Goal: Transaction & Acquisition: Book appointment/travel/reservation

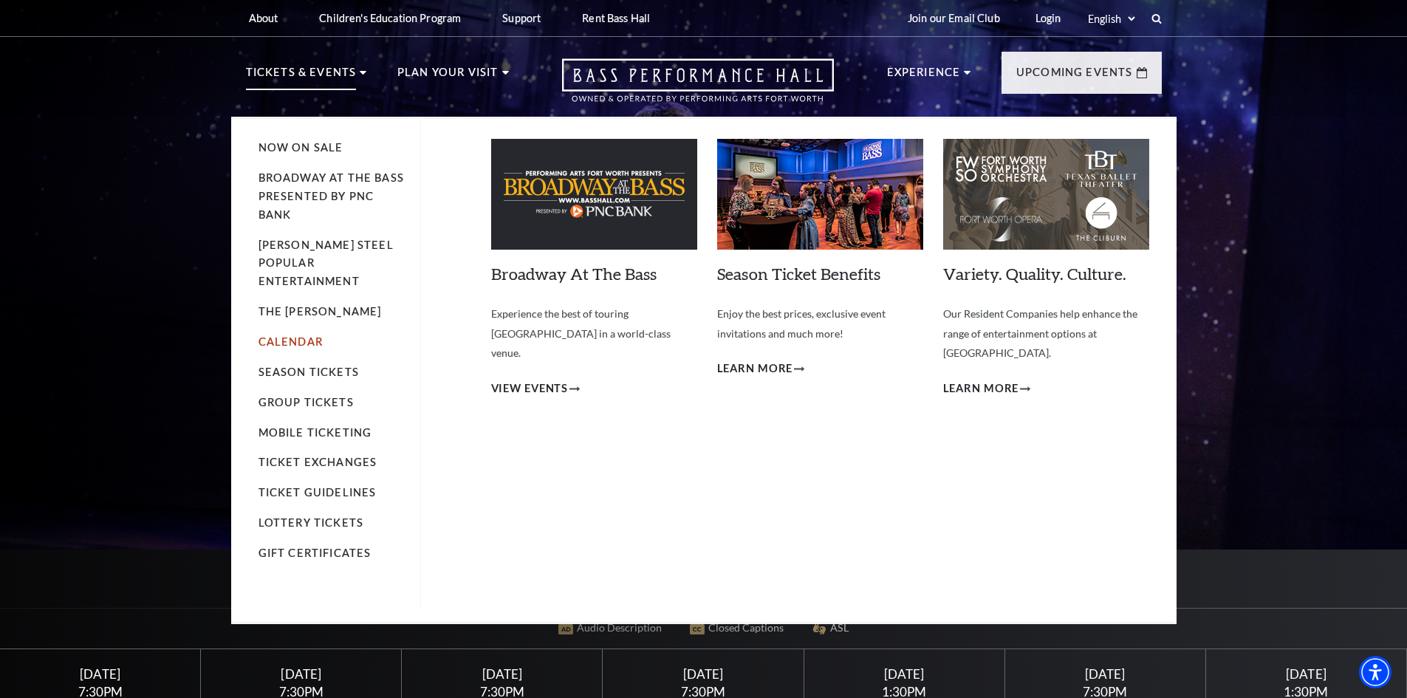
click at [280, 335] on link "Calendar" at bounding box center [291, 341] width 64 height 13
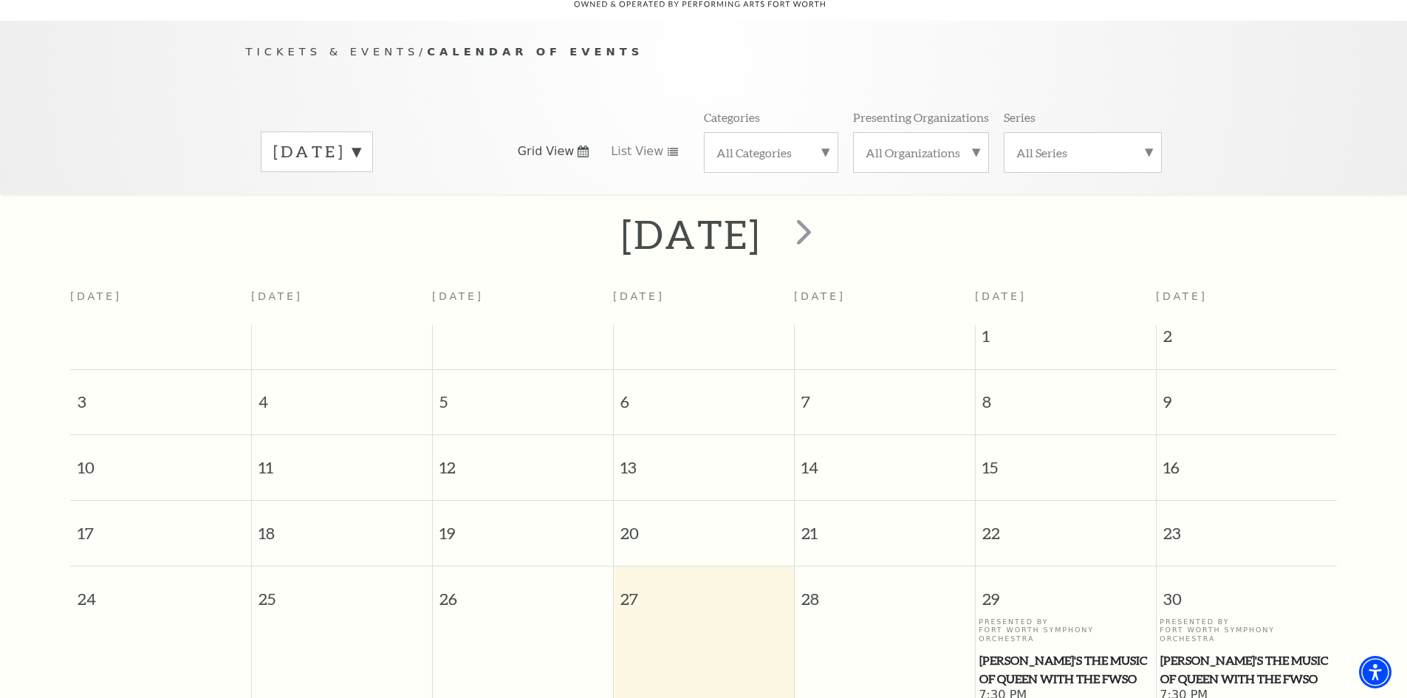
scroll to position [131, 0]
click at [825, 211] on span "next" at bounding box center [804, 229] width 42 height 42
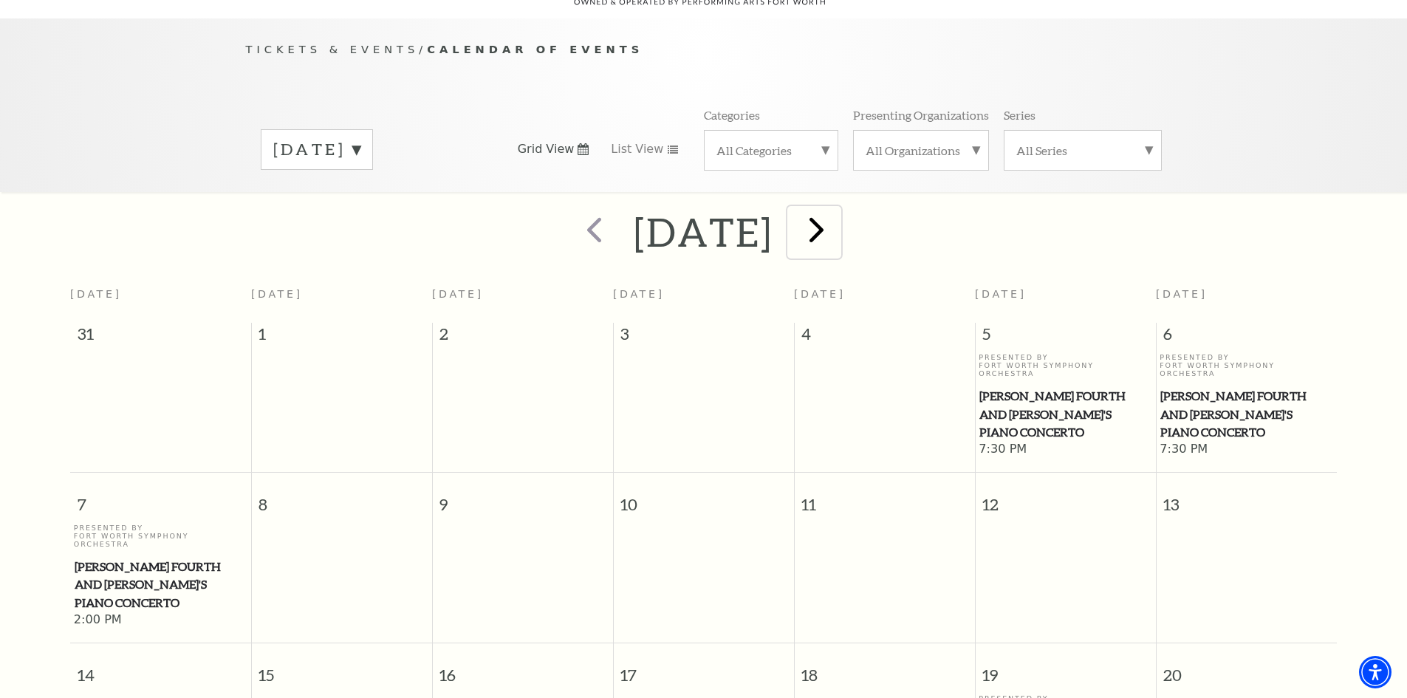
click at [838, 214] on span "next" at bounding box center [817, 229] width 42 height 42
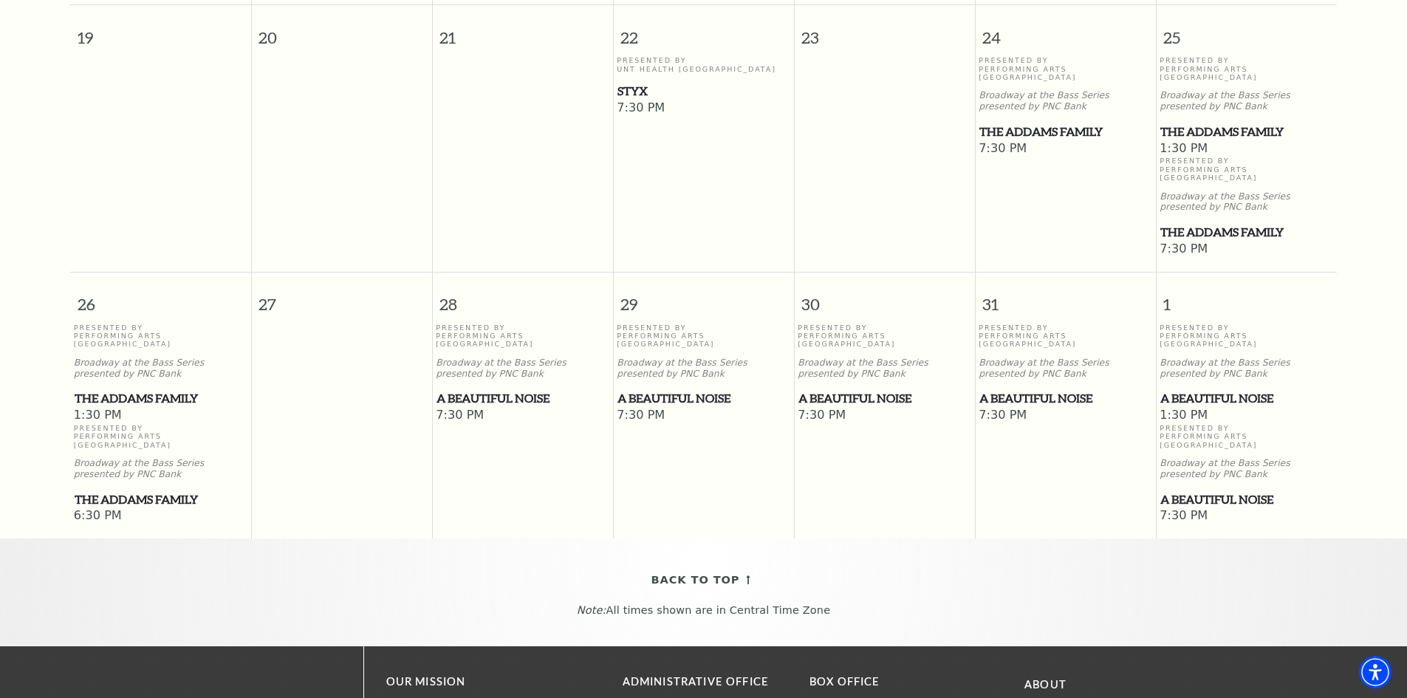
scroll to position [1017, 0]
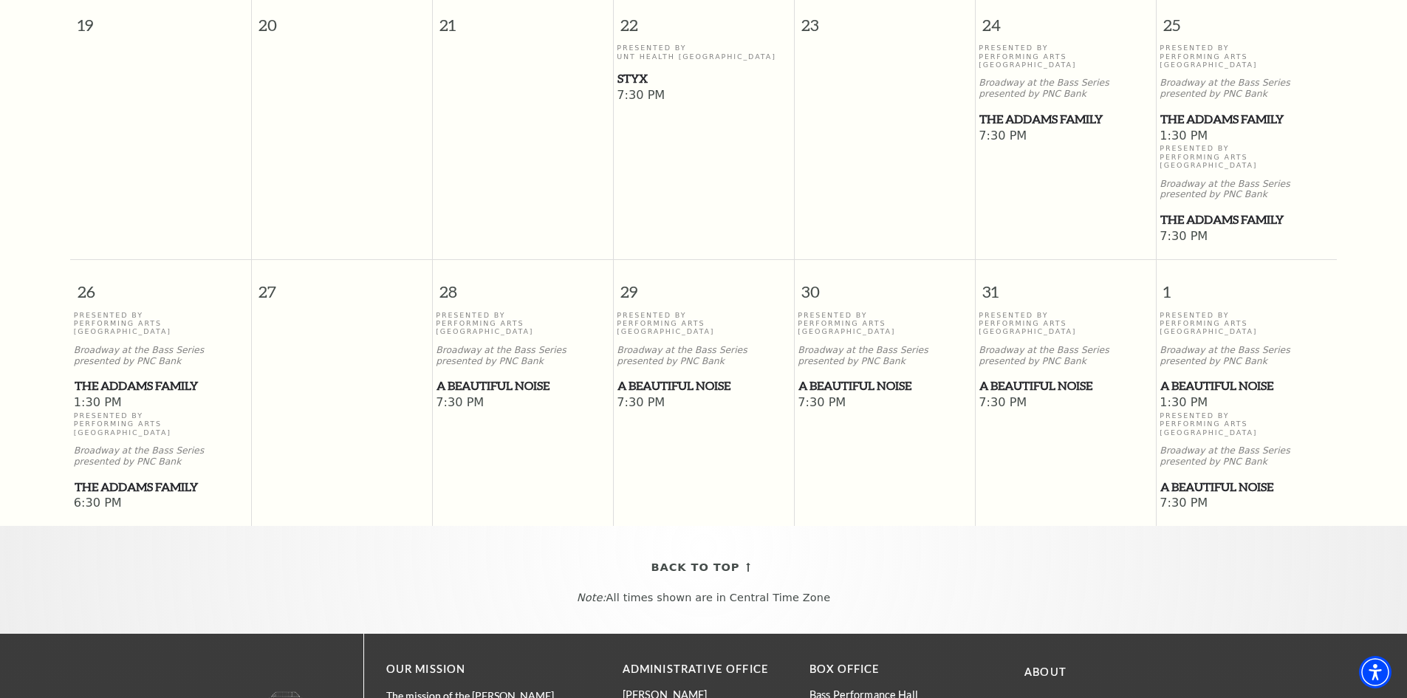
click at [184, 478] on span "The Addams Family" at bounding box center [161, 487] width 172 height 18
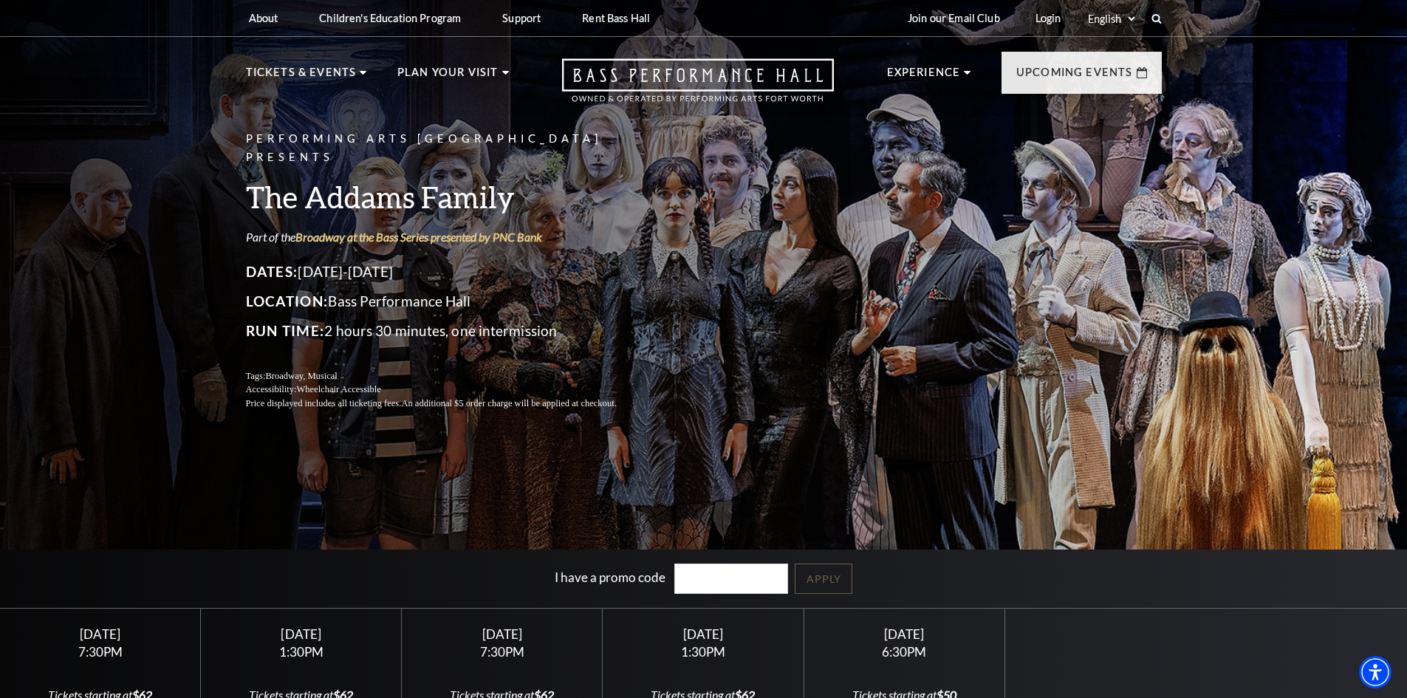
scroll to position [443, 0]
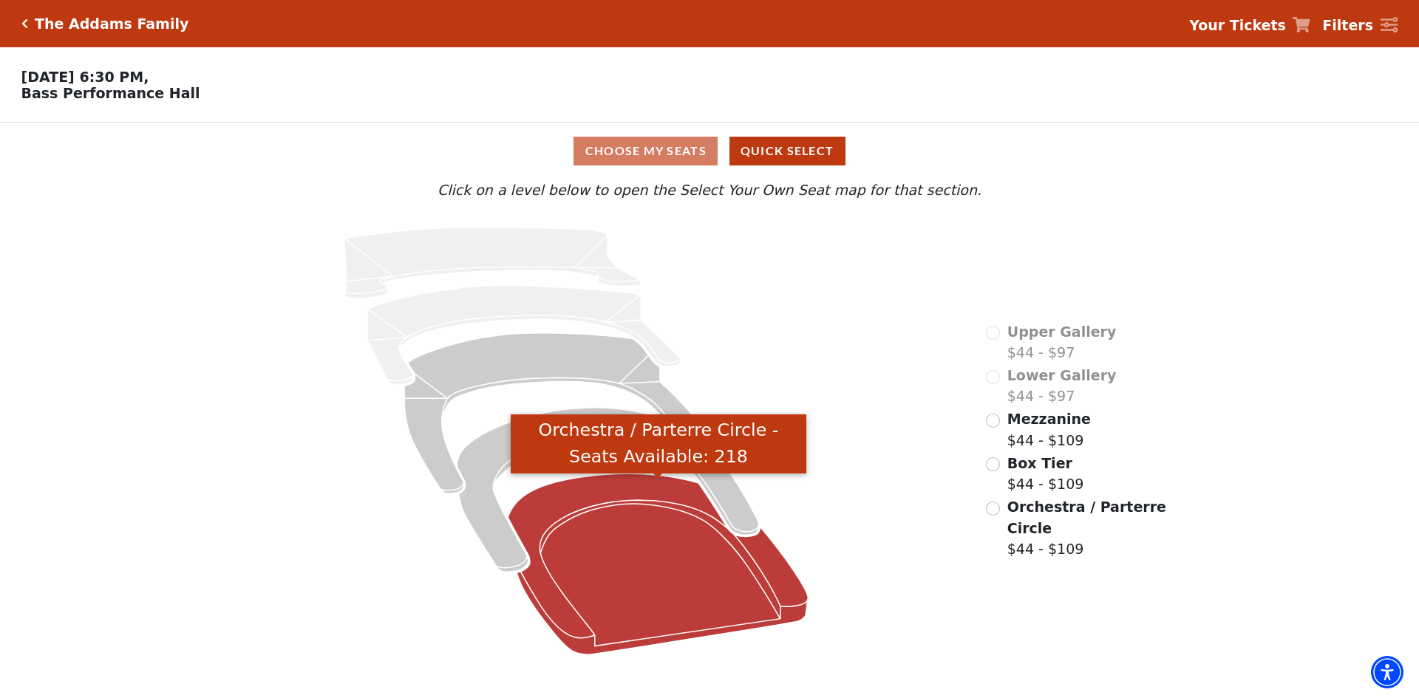
click at [659, 536] on icon "Orchestra / Parterre Circle - Seats Available: 218" at bounding box center [658, 564] width 300 height 181
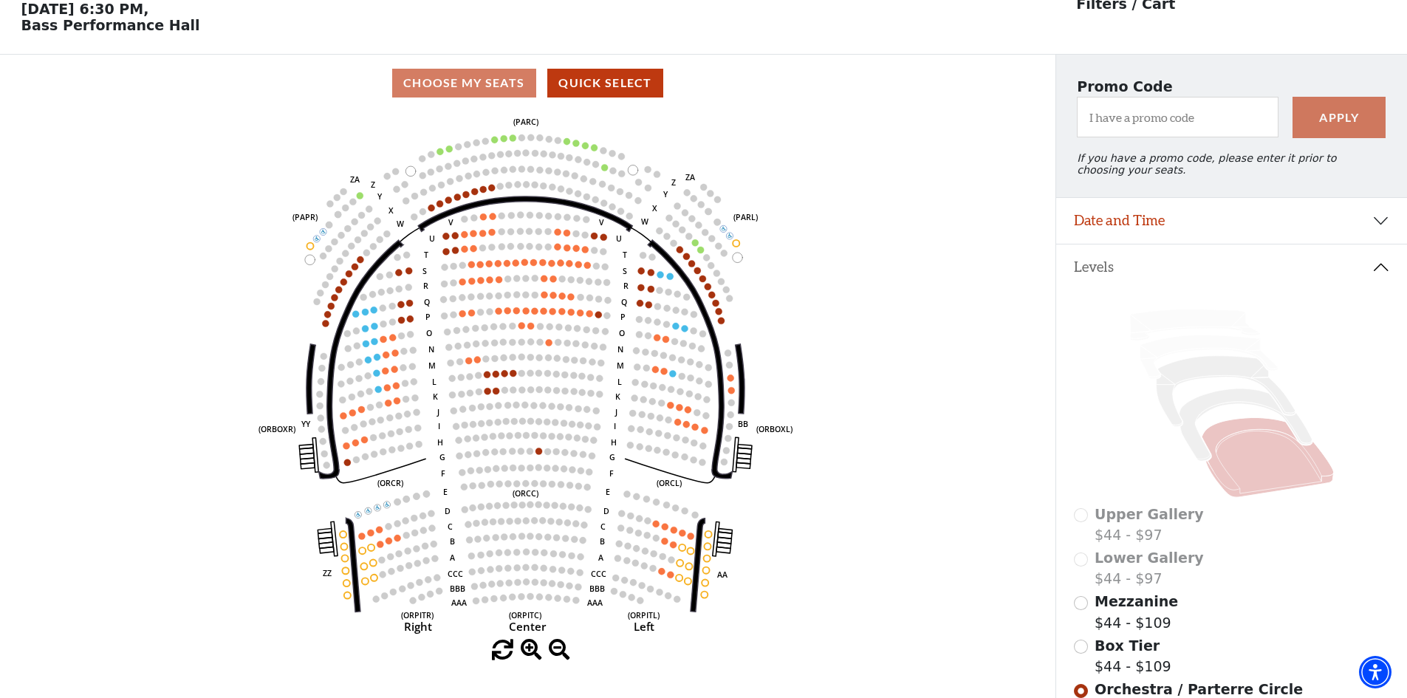
scroll to position [69, 0]
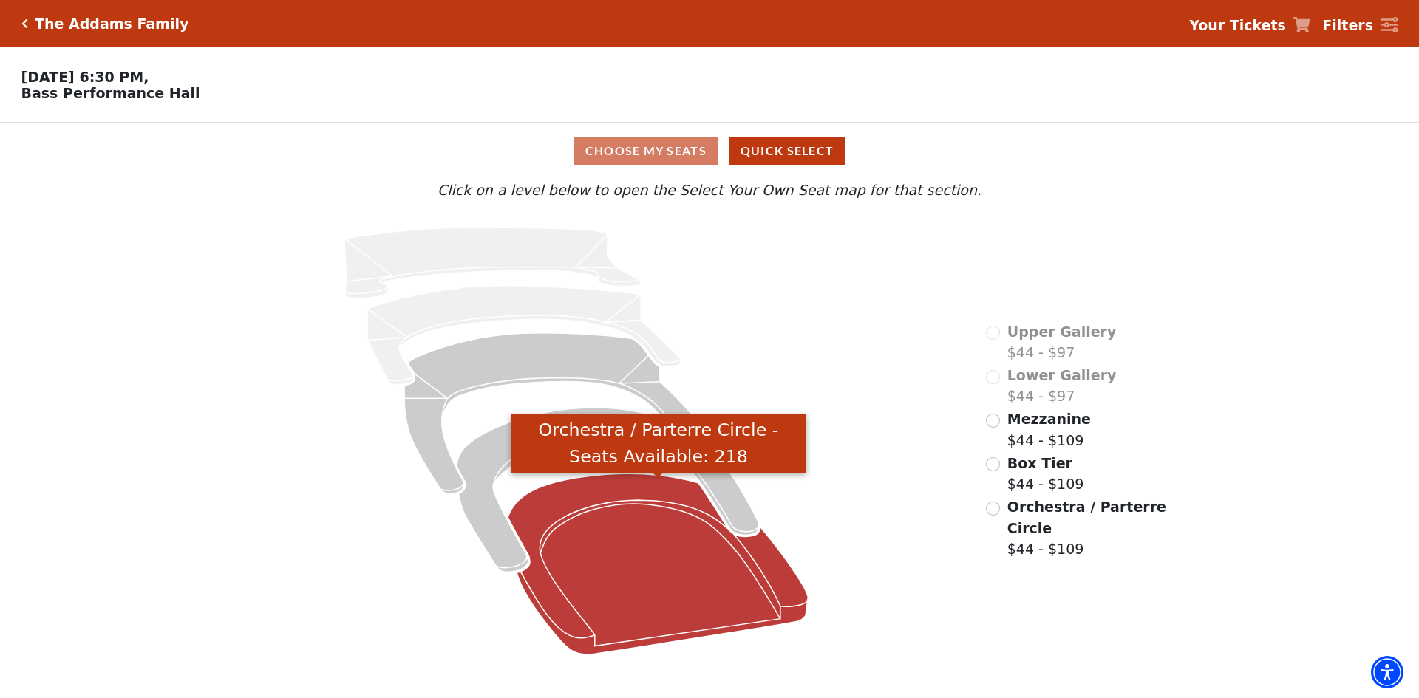
click at [567, 489] on icon "Orchestra / Parterre Circle - Seats Available: 218" at bounding box center [658, 564] width 300 height 181
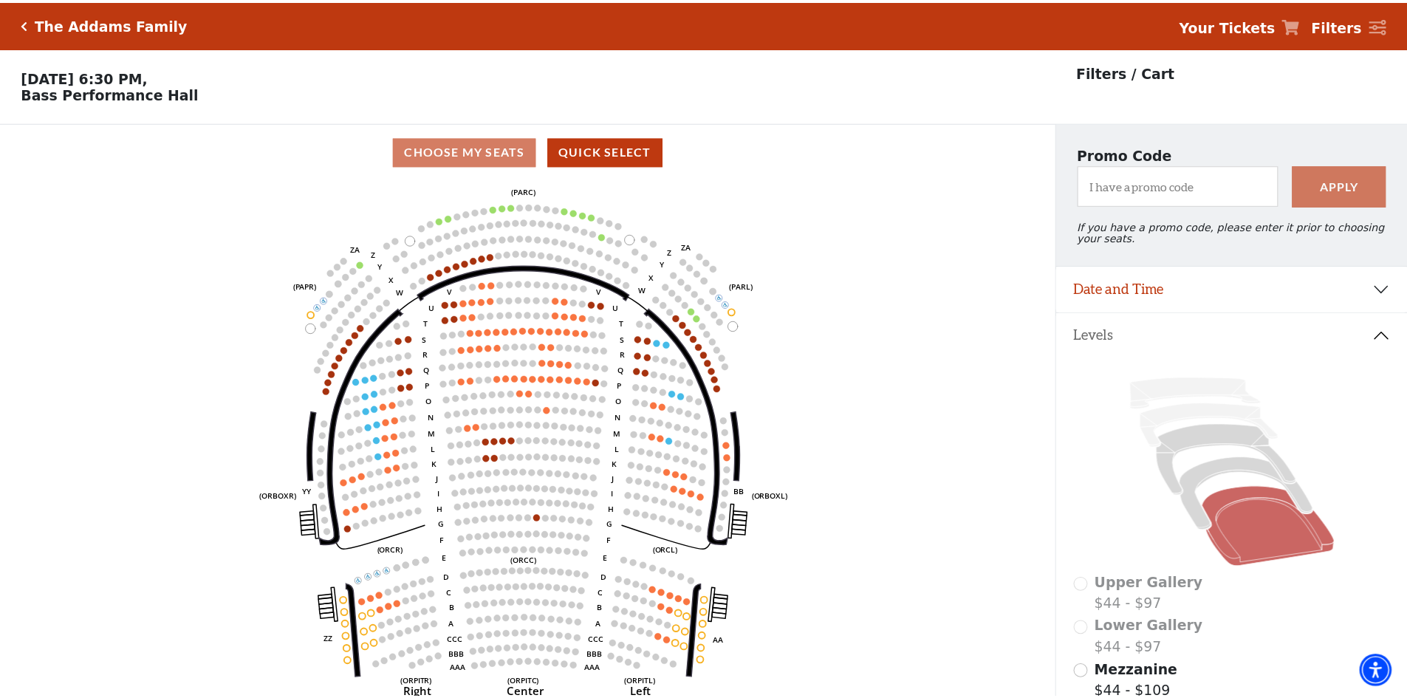
scroll to position [69, 0]
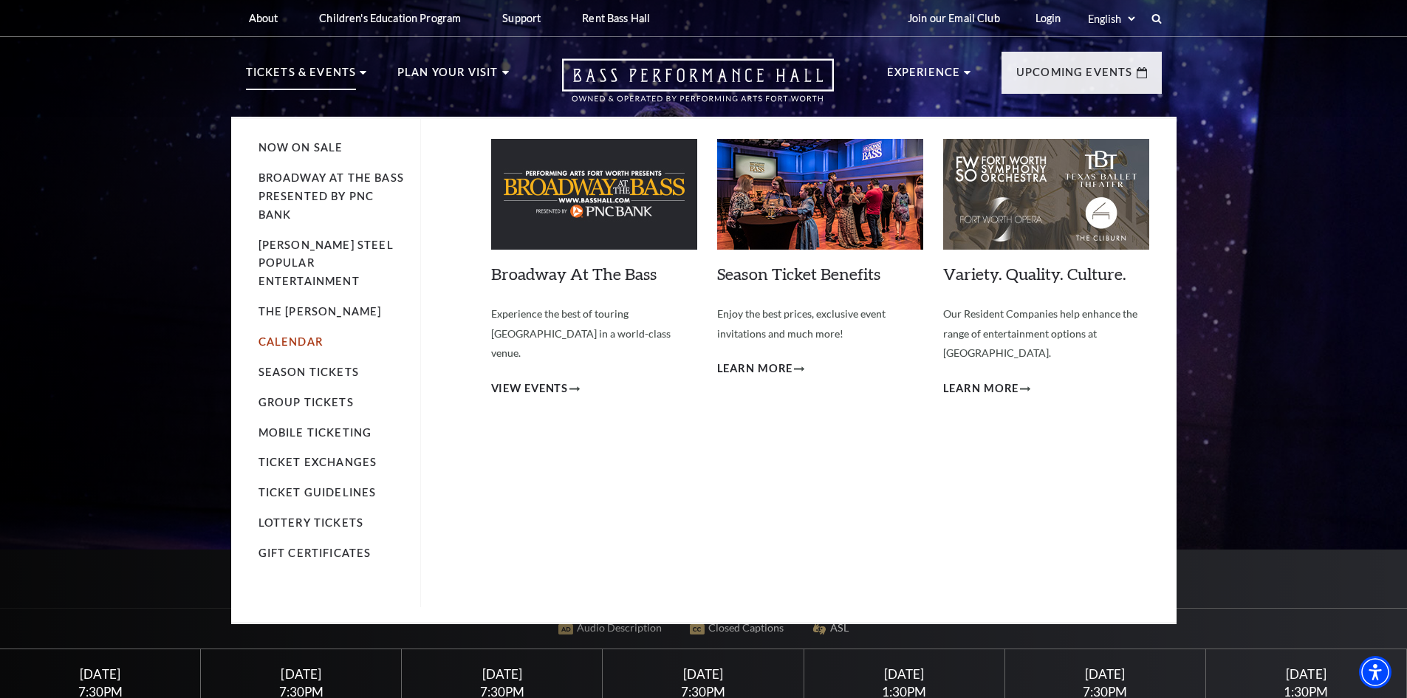
click at [287, 335] on link "Calendar" at bounding box center [291, 341] width 64 height 13
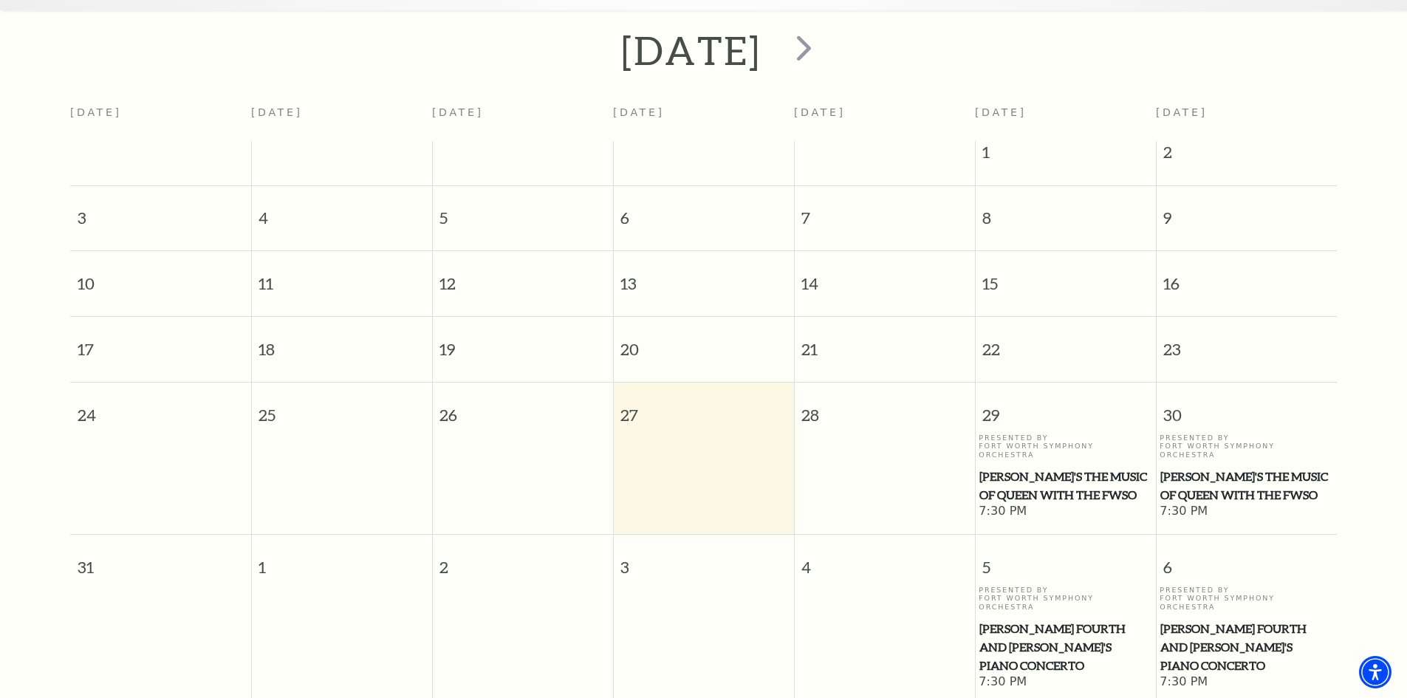
scroll to position [205, 0]
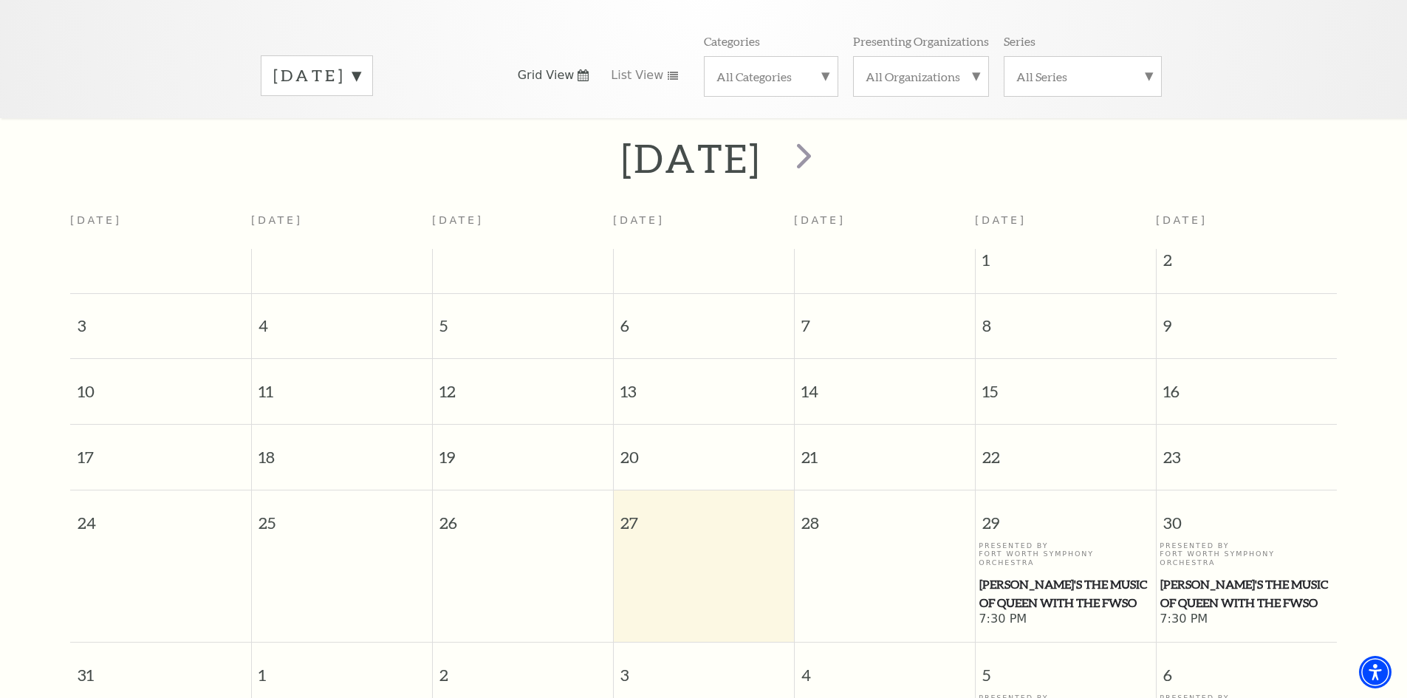
drag, startPoint x: 1057, startPoint y: 568, endPoint x: 1020, endPoint y: 562, distance: 37.4
click at [1020, 576] on span "Windborne's The Music of Queen with the FWSO" at bounding box center [1066, 594] width 172 height 36
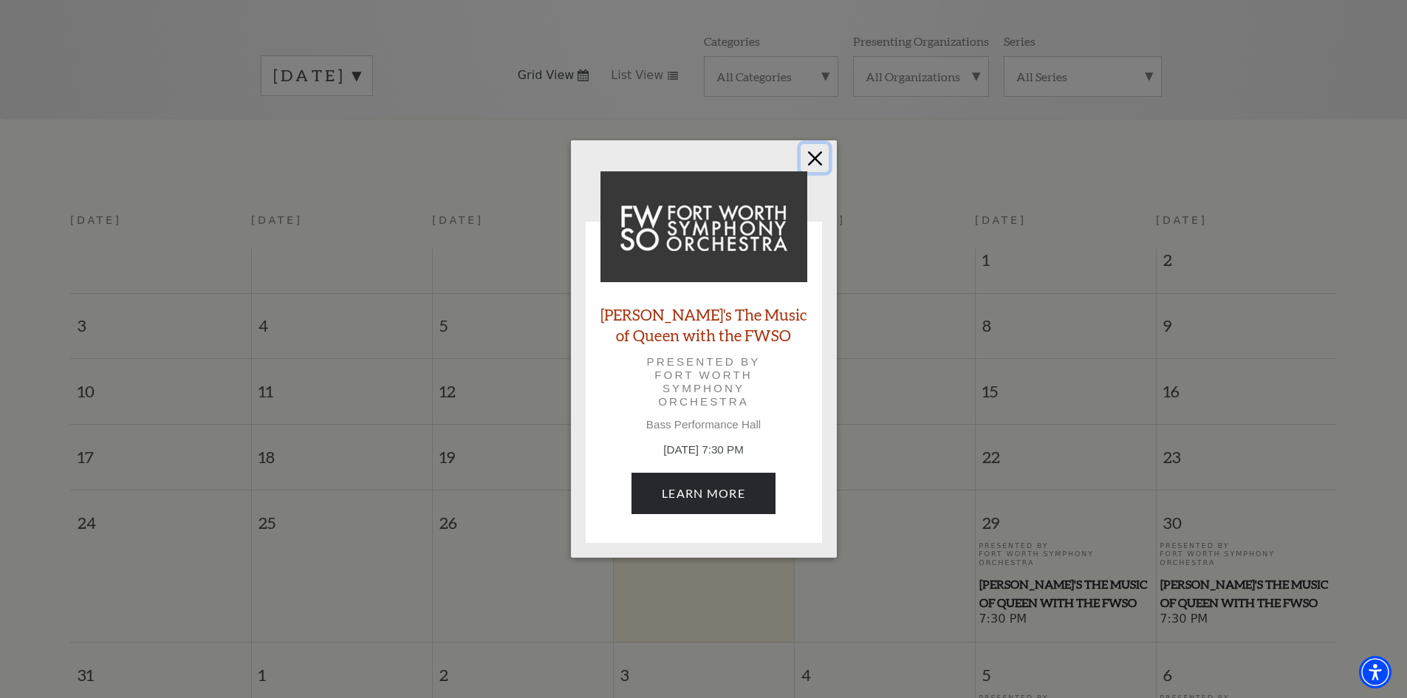
click at [810, 165] on button "Close" at bounding box center [815, 158] width 28 height 28
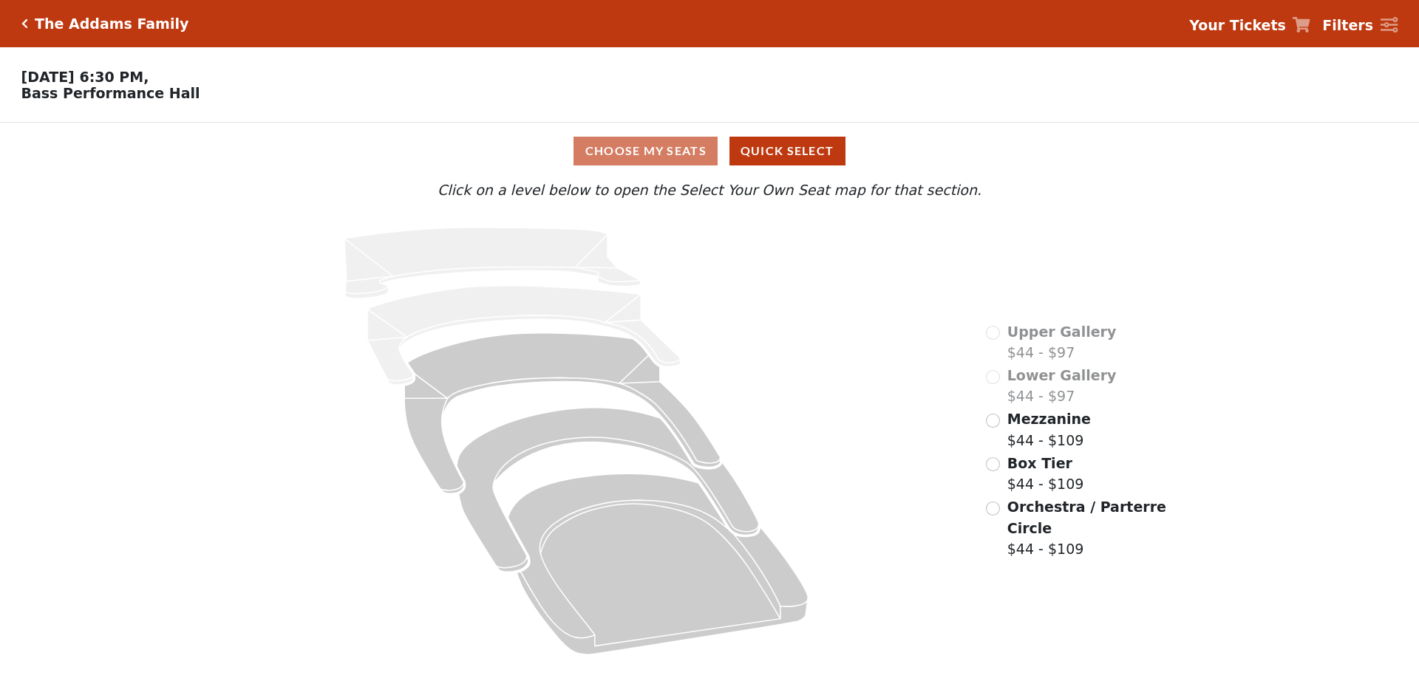
click at [669, 476] on icon at bounding box center [576, 441] width 777 height 454
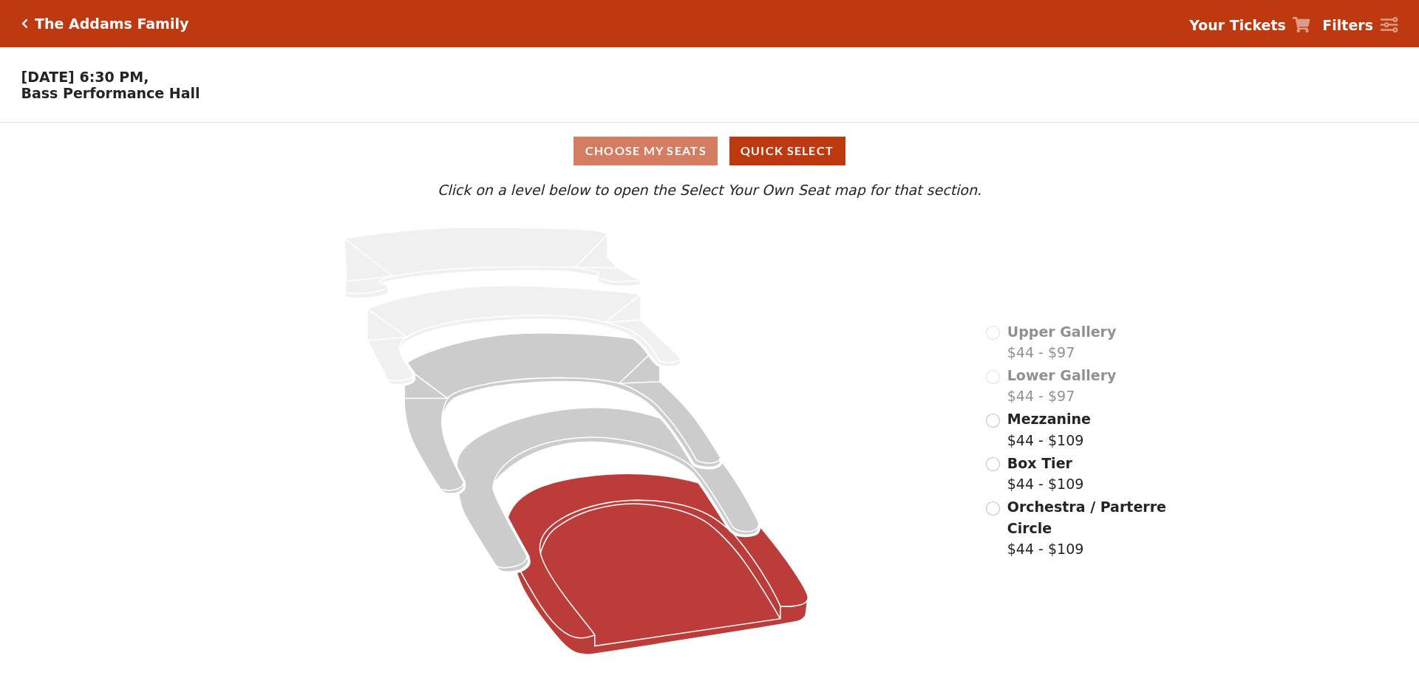
click at [655, 498] on icon at bounding box center [658, 564] width 300 height 181
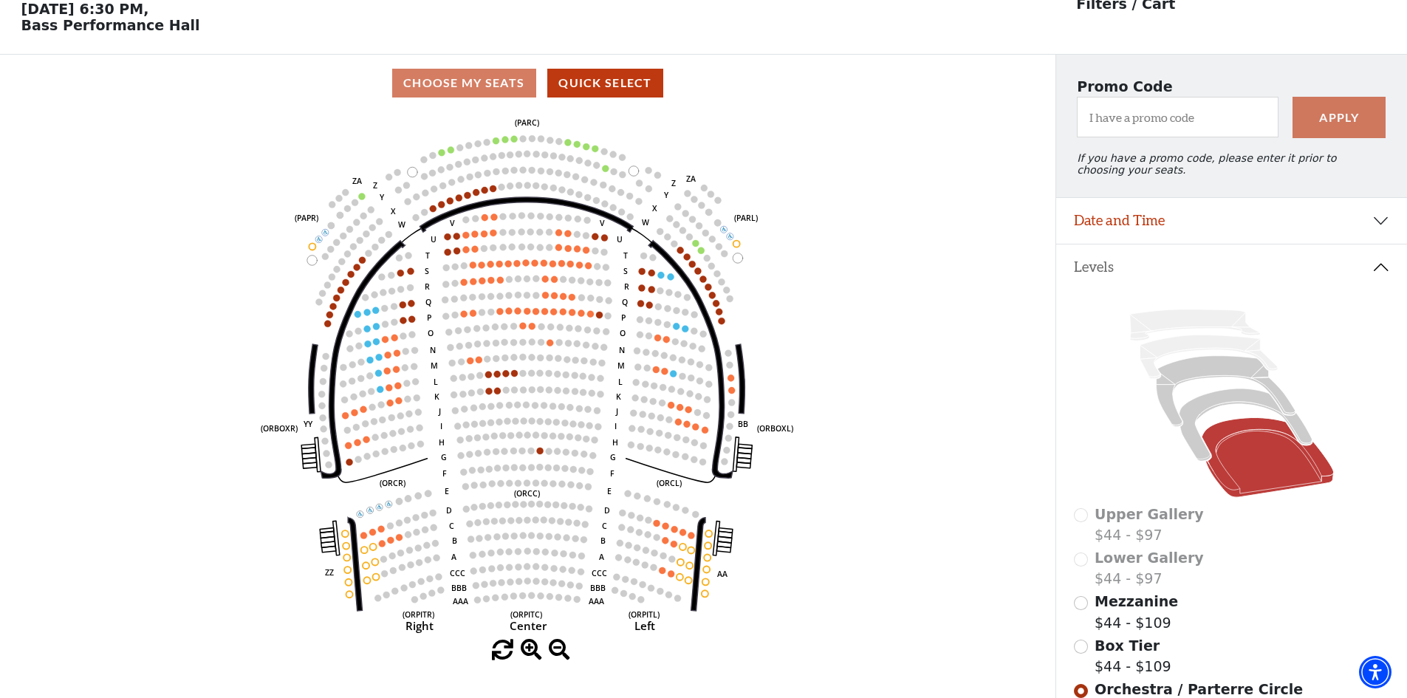
scroll to position [69, 0]
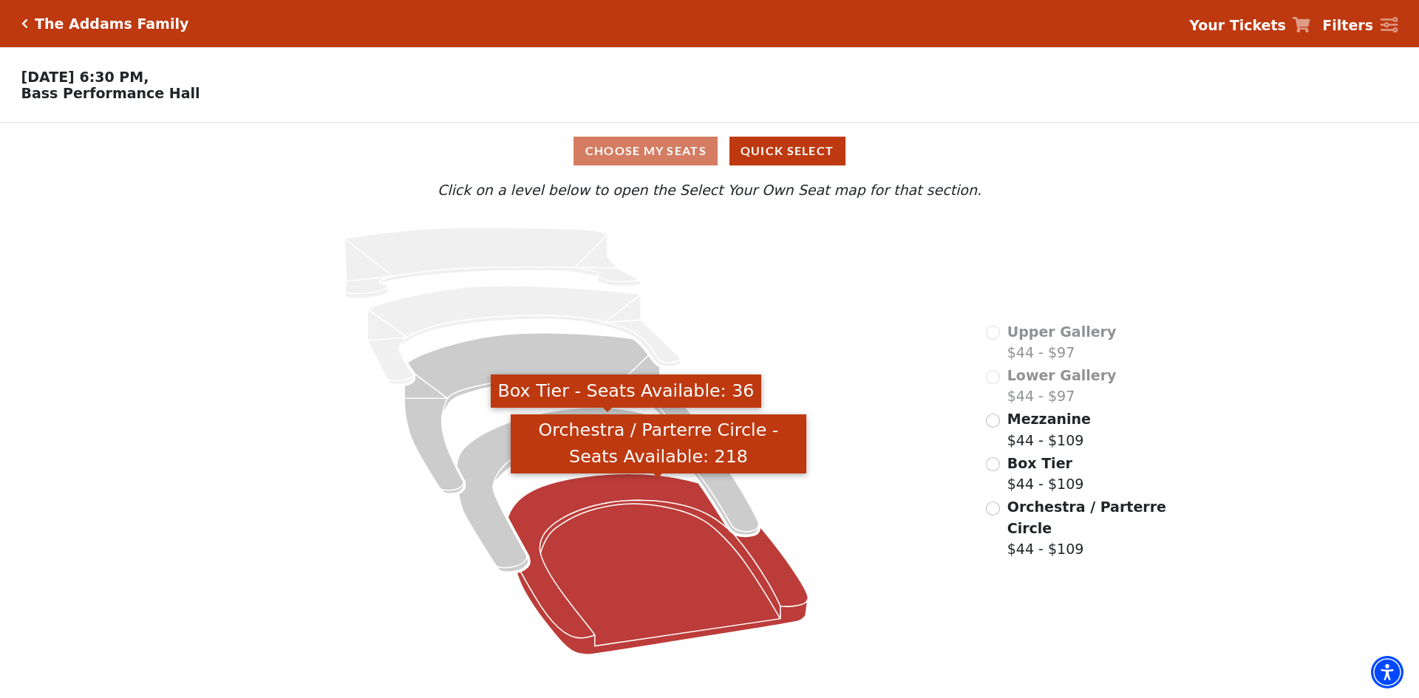
click at [632, 489] on icon "Orchestra / Parterre Circle - Seats Available: 218" at bounding box center [658, 564] width 300 height 181
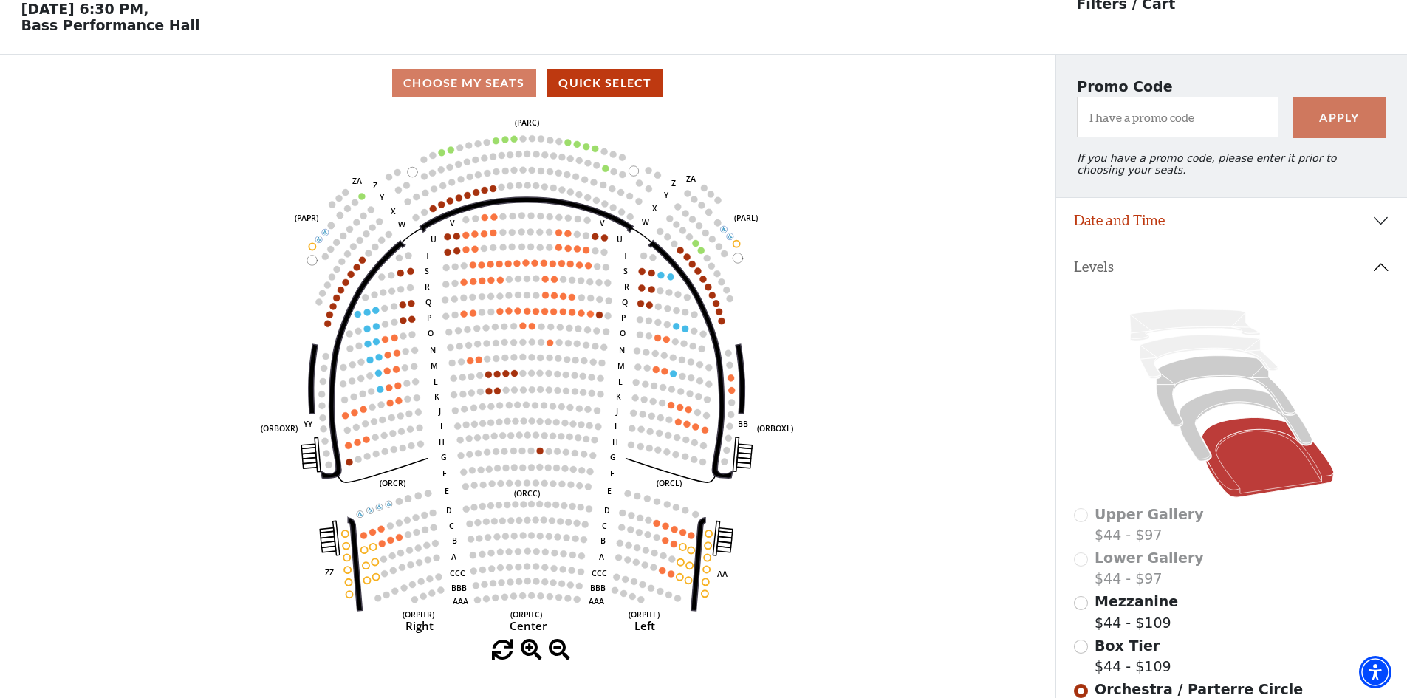
scroll to position [69, 0]
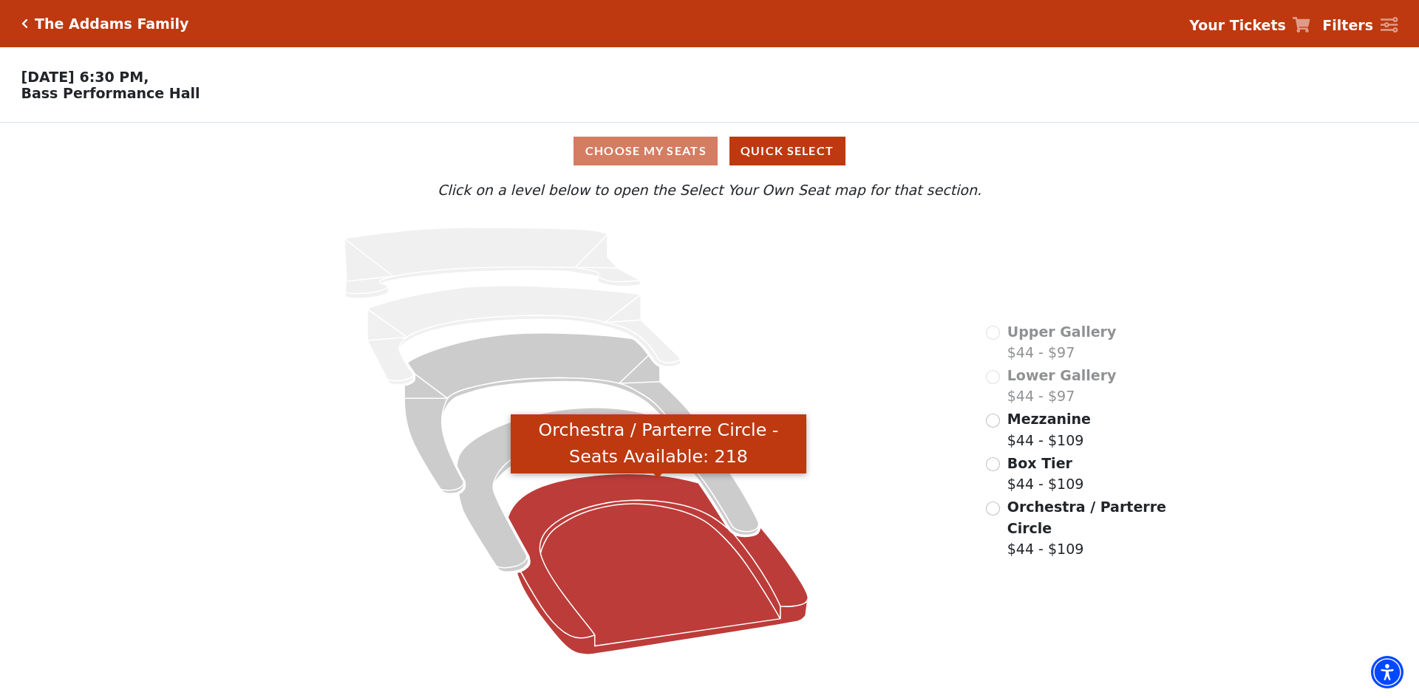
click at [630, 499] on icon "Orchestra / Parterre Circle - Seats Available: 218" at bounding box center [658, 564] width 300 height 181
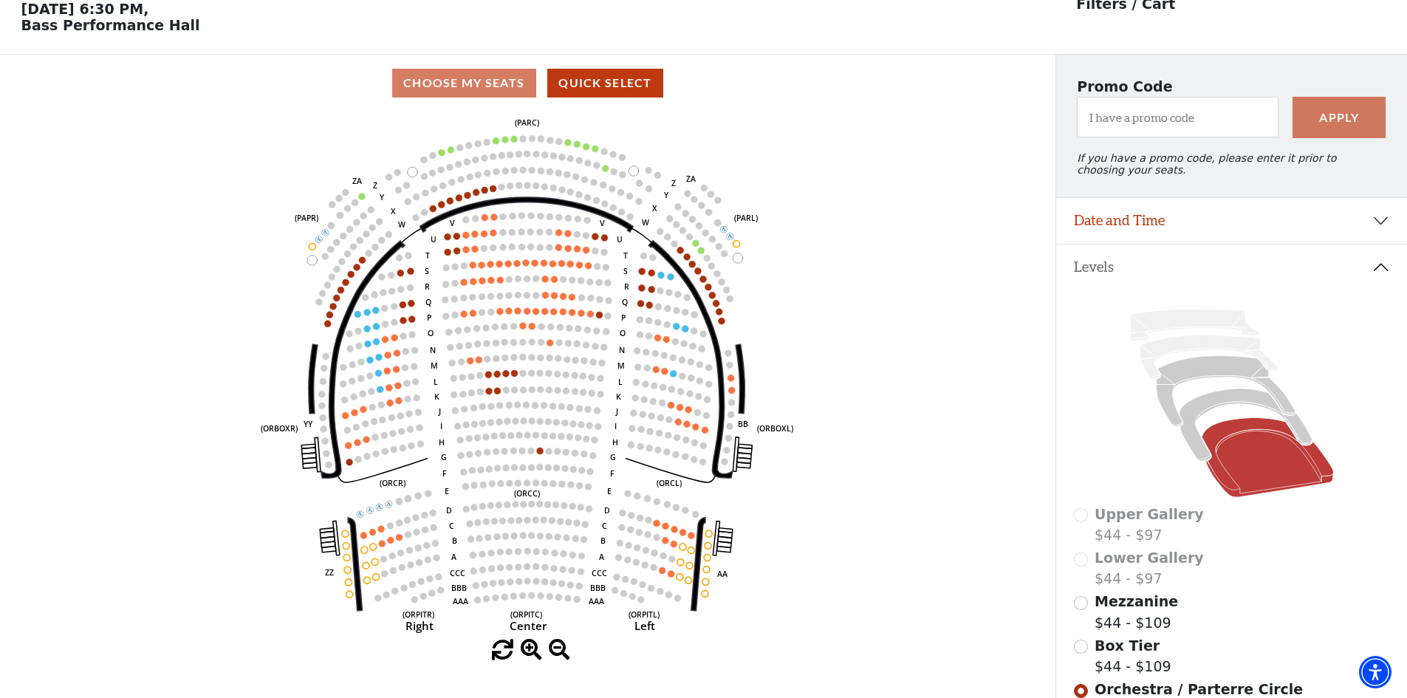
scroll to position [69, 0]
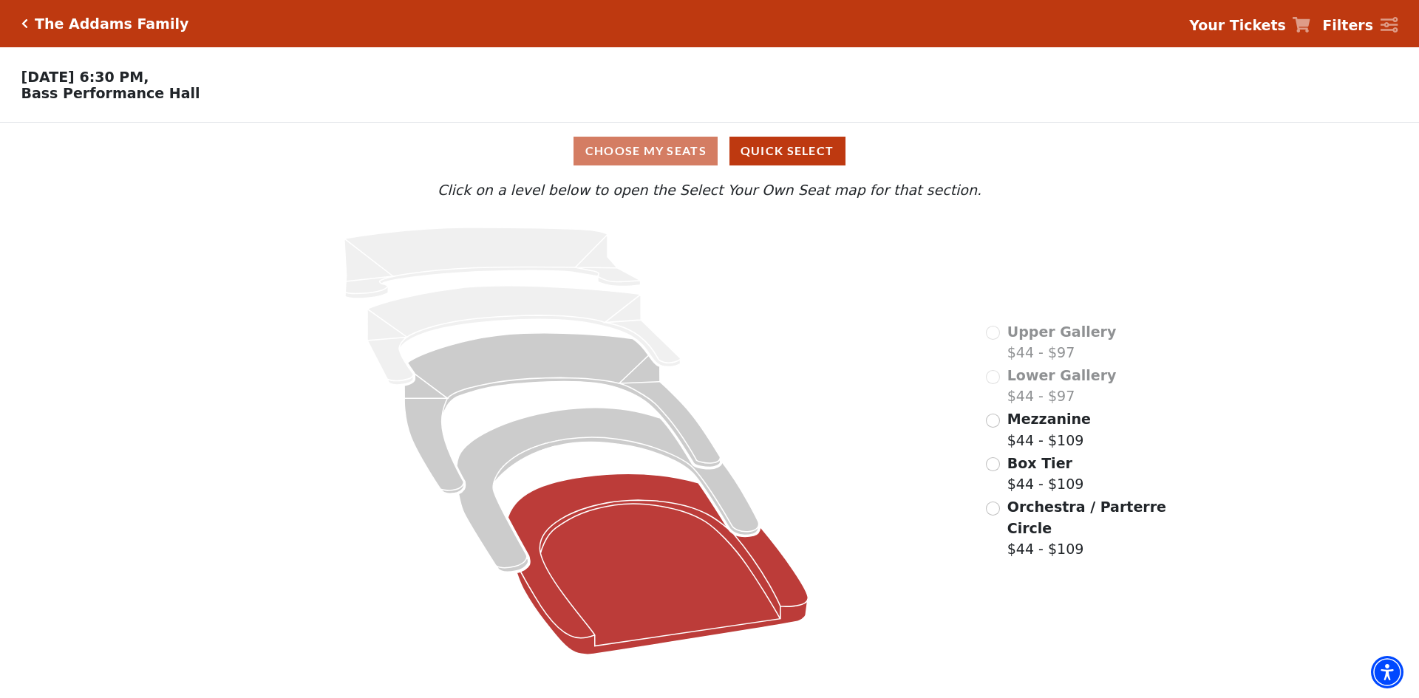
click at [606, 494] on icon "Orchestra / Parterre Circle - Seats Available: 218" at bounding box center [658, 564] width 300 height 181
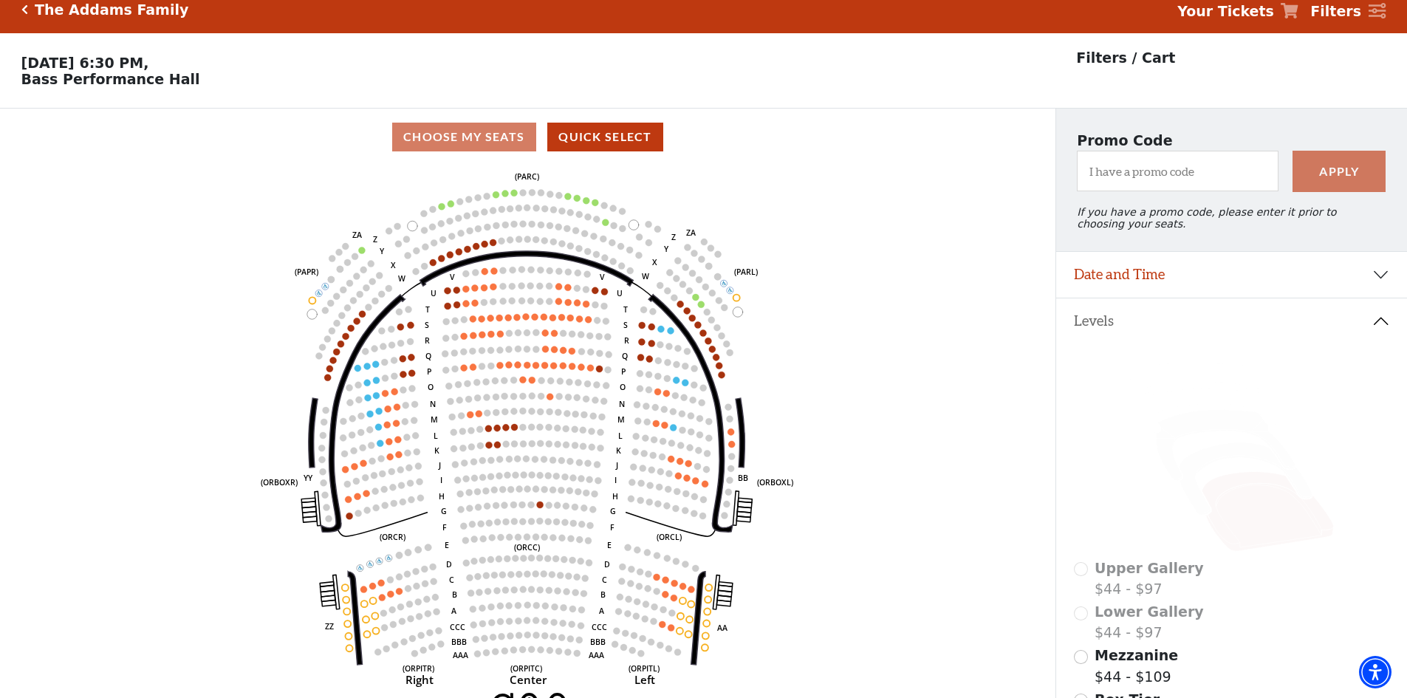
scroll to position [69, 0]
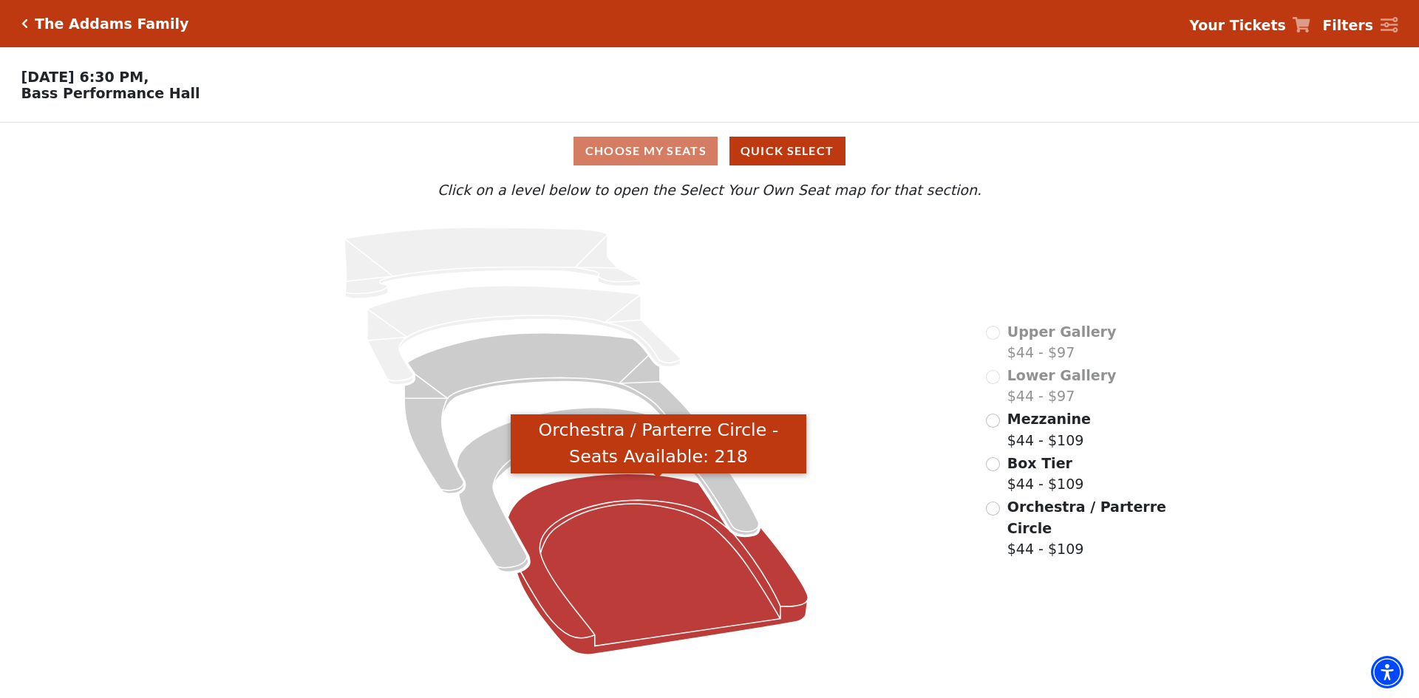
click at [605, 489] on icon "Orchestra / Parterre Circle - Seats Available: 218" at bounding box center [658, 564] width 300 height 181
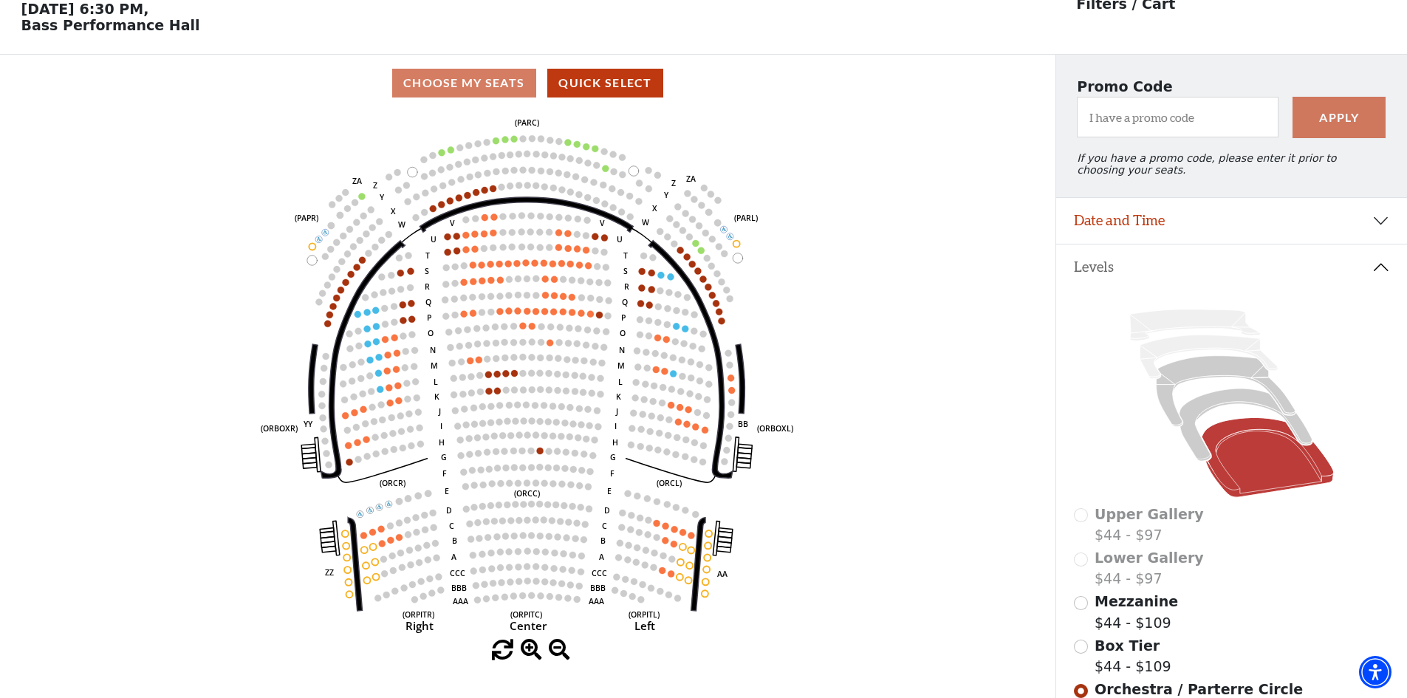
scroll to position [69, 0]
